Goal: Task Accomplishment & Management: Use online tool/utility

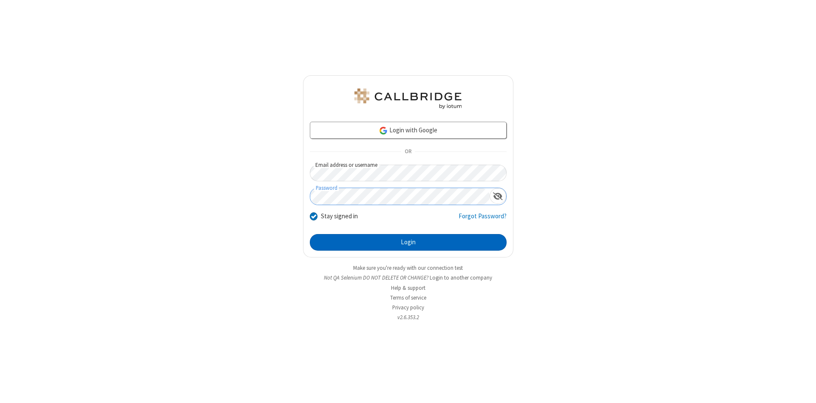
click at [408, 242] on button "Login" at bounding box center [408, 242] width 197 height 17
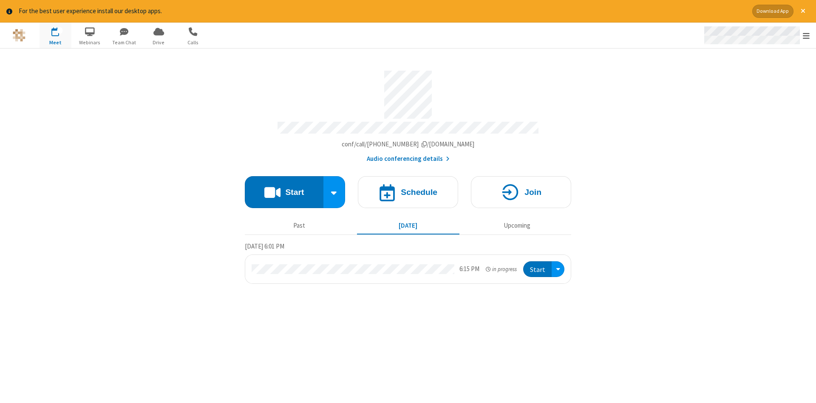
click at [806, 36] on span "Open menu" at bounding box center [806, 35] width 7 height 9
click at [159, 42] on span "Drive" at bounding box center [159, 43] width 32 height 8
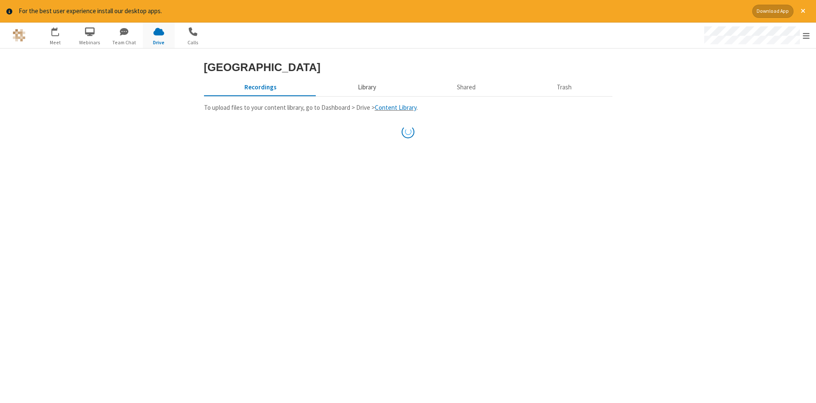
click at [366, 96] on button "Library" at bounding box center [366, 87] width 99 height 16
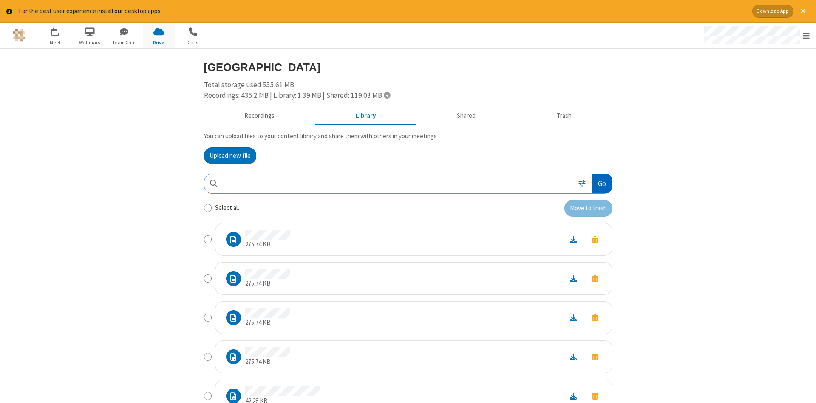
click at [602, 183] on button "Go" at bounding box center [602, 183] width 20 height 19
click at [230, 155] on button "Upload new file" at bounding box center [230, 155] width 52 height 17
